Goal: Navigation & Orientation: Find specific page/section

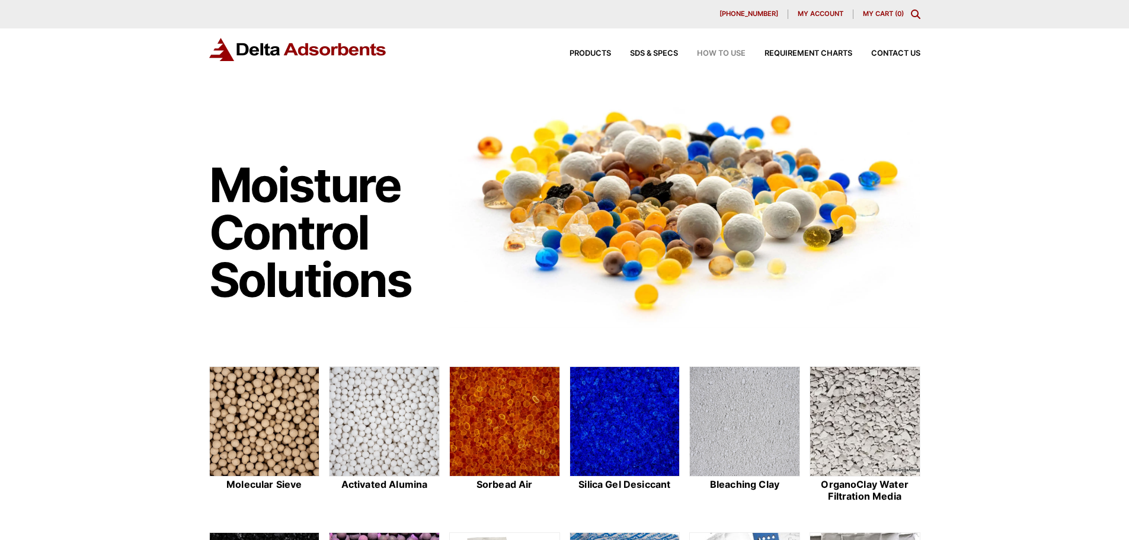
click at [715, 52] on span "How to Use" at bounding box center [721, 54] width 49 height 8
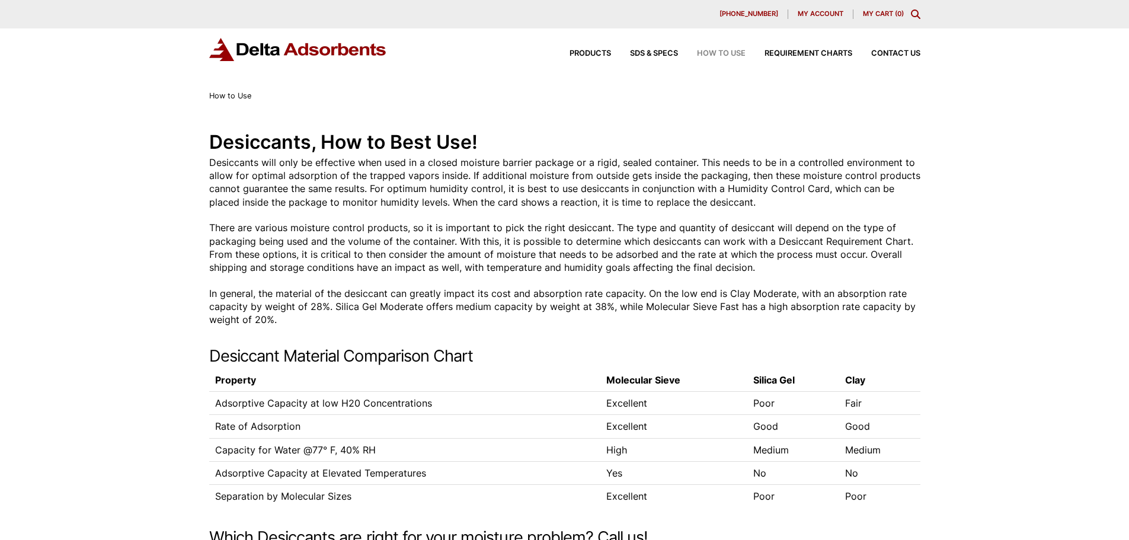
click at [584, 49] on div "Products SDS & SPECS How to Use Requirement Charts Contact Us" at bounding box center [735, 53] width 379 height 17
click at [641, 53] on span "SDS & SPECS" at bounding box center [654, 54] width 48 height 8
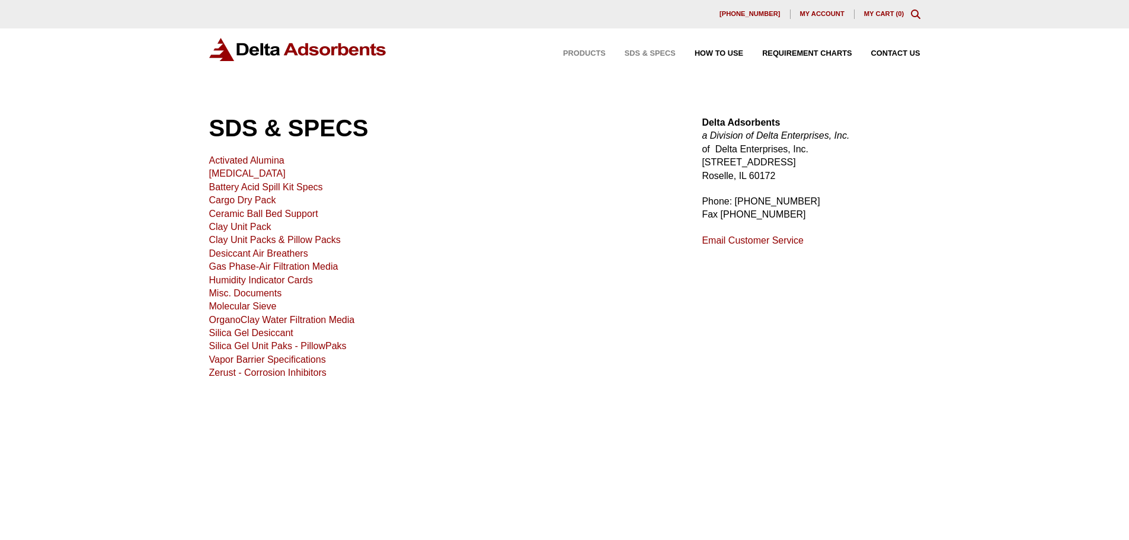
click at [584, 56] on span "Products" at bounding box center [584, 54] width 43 height 8
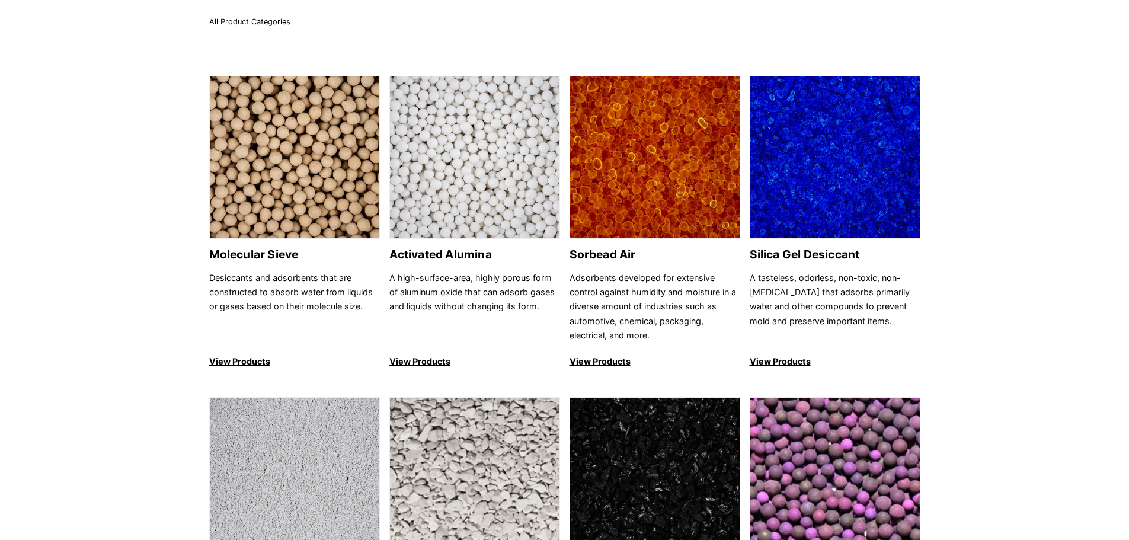
scroll to position [237, 0]
